Goal: Task Accomplishment & Management: Manage account settings

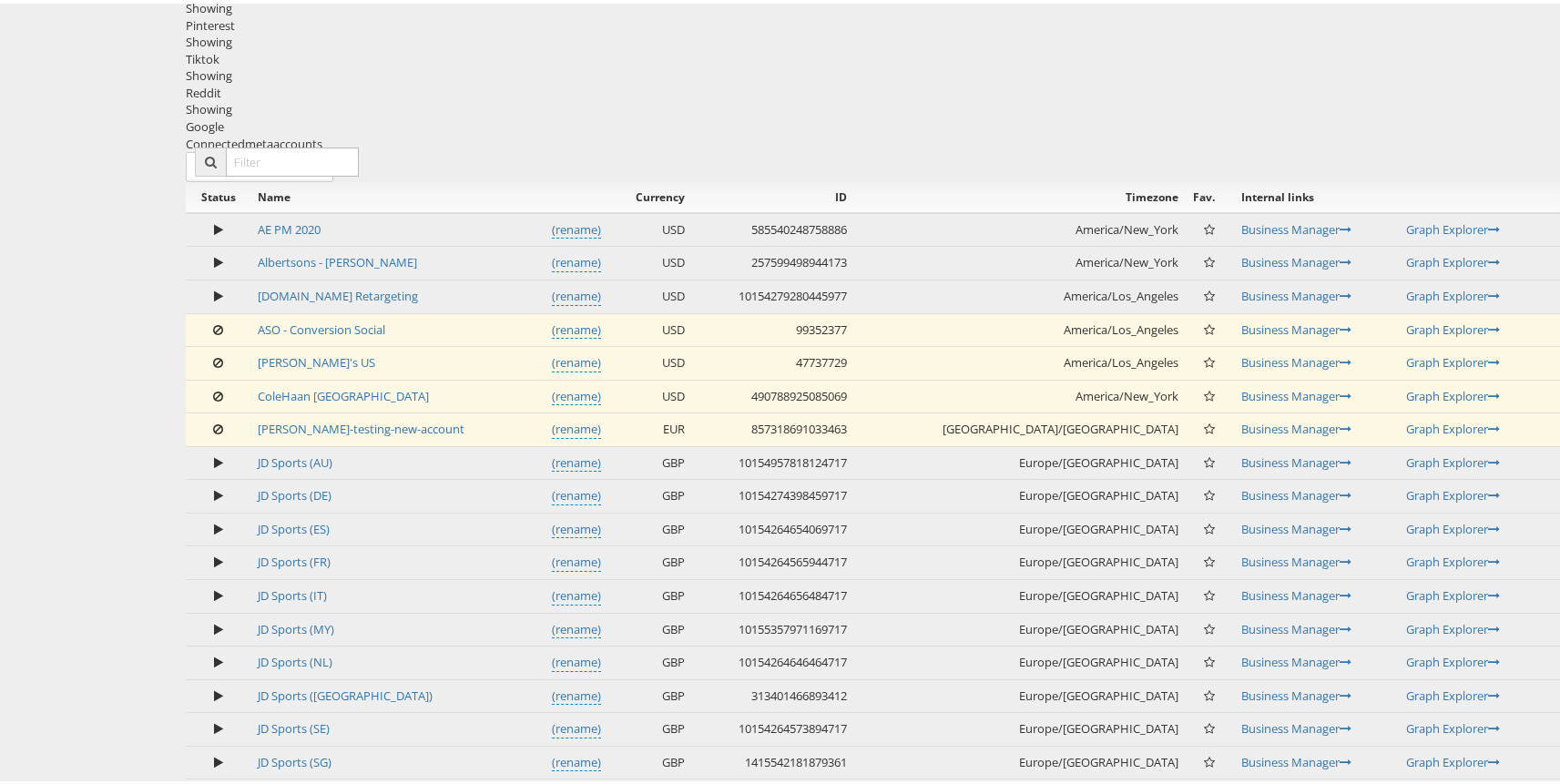
scroll to position [714, 0]
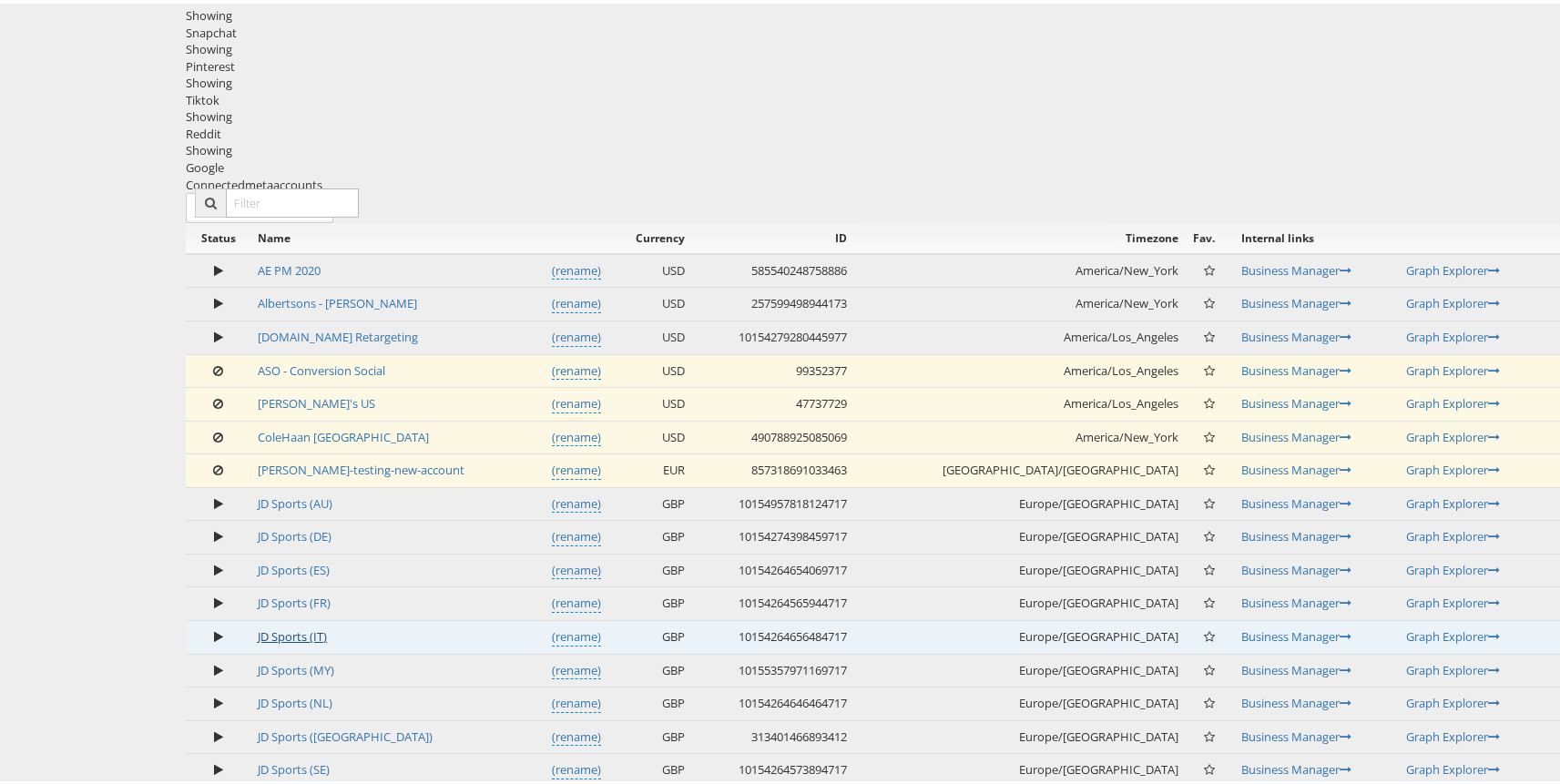
click at [327, 624] on link "JD Sports (IT)" at bounding box center [292, 633] width 69 height 17
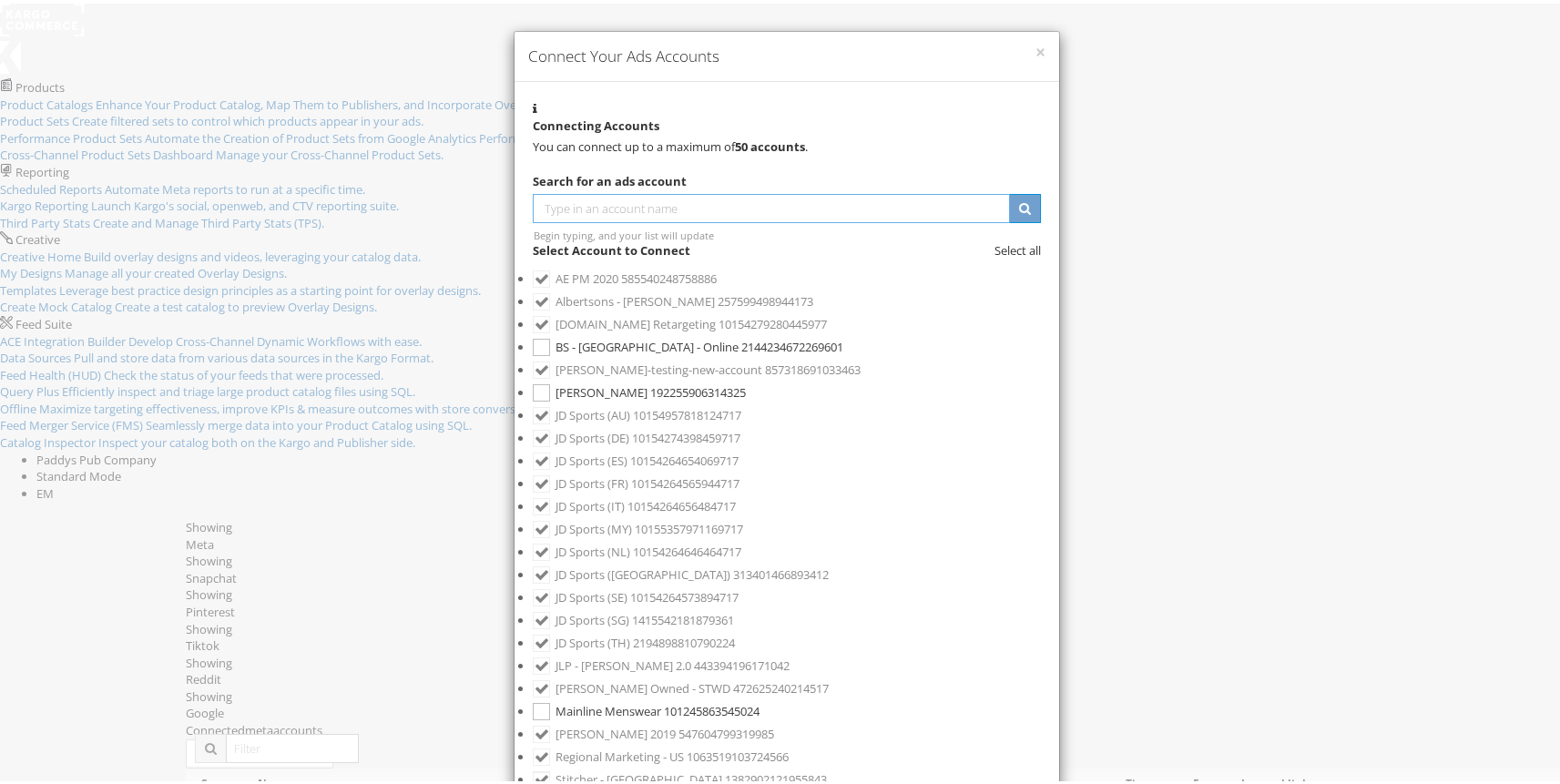
scroll to position [576, 0]
click at [759, 699] on span "101245863545024" at bounding box center [712, 708] width 96 height 17
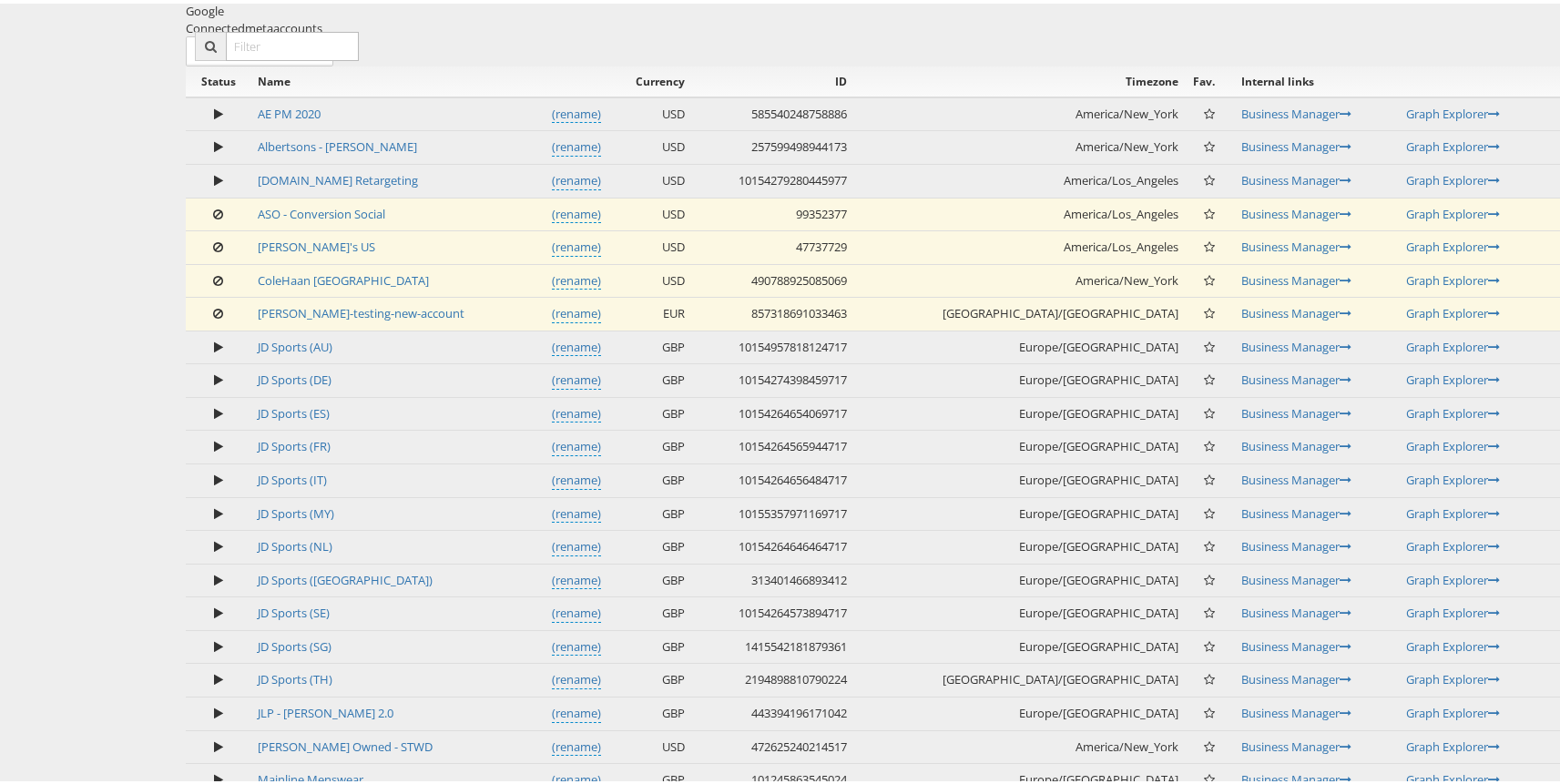
scroll to position [967, 0]
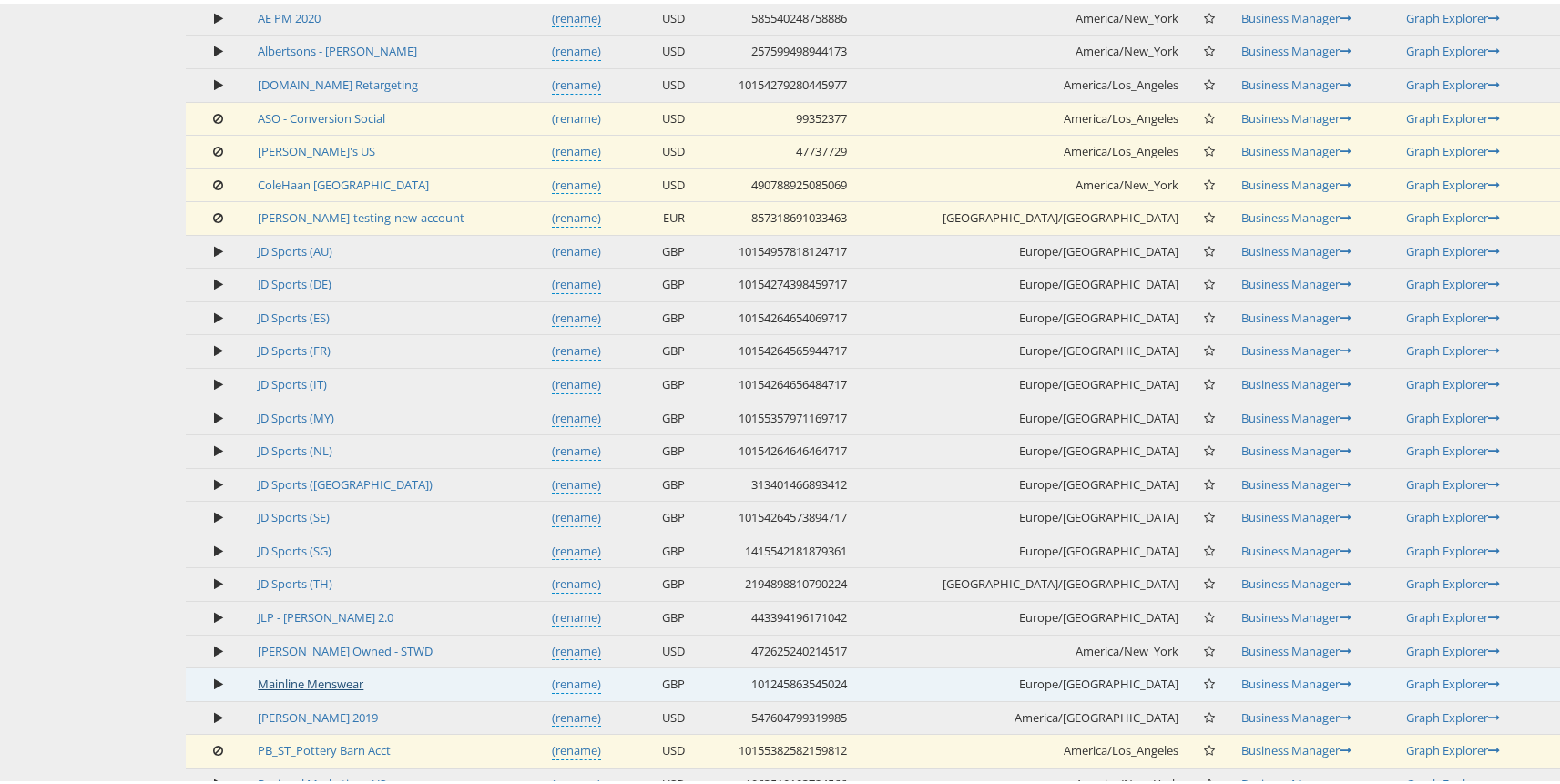
click at [363, 672] on link "Mainline Menswear" at bounding box center [310, 680] width 106 height 17
